Goal: Transaction & Acquisition: Purchase product/service

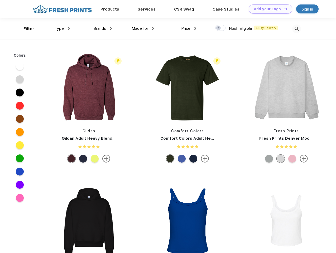
click at [269, 9] on link "Add your Logo Design Tool" at bounding box center [271, 8] width 44 height 9
click at [0, 0] on div "Design Tool" at bounding box center [0, 0] width 0 height 0
click at [283, 9] on link "Add your Logo Design Tool" at bounding box center [271, 8] width 44 height 9
click at [25, 29] on div "Filter" at bounding box center [28, 29] width 11 height 6
click at [62, 29] on span "Type" at bounding box center [59, 28] width 9 height 5
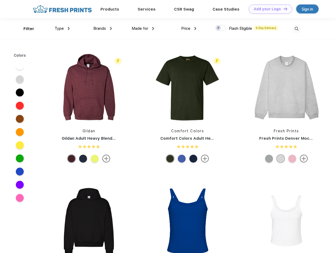
click at [103, 29] on span "Brands" at bounding box center [99, 28] width 13 height 5
click at [143, 29] on span "Made for" at bounding box center [140, 28] width 17 height 5
click at [189, 29] on span "Price" at bounding box center [185, 28] width 9 height 5
click at [221, 28] on div at bounding box center [220, 28] width 10 height 6
click at [219, 28] on input "checkbox" at bounding box center [216, 26] width 3 height 3
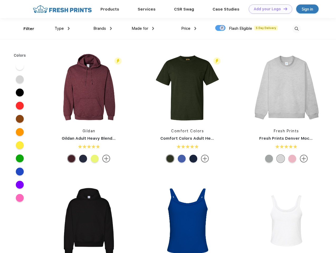
click at [297, 29] on img at bounding box center [297, 29] width 9 height 9
